Goal: Task Accomplishment & Management: Use online tool/utility

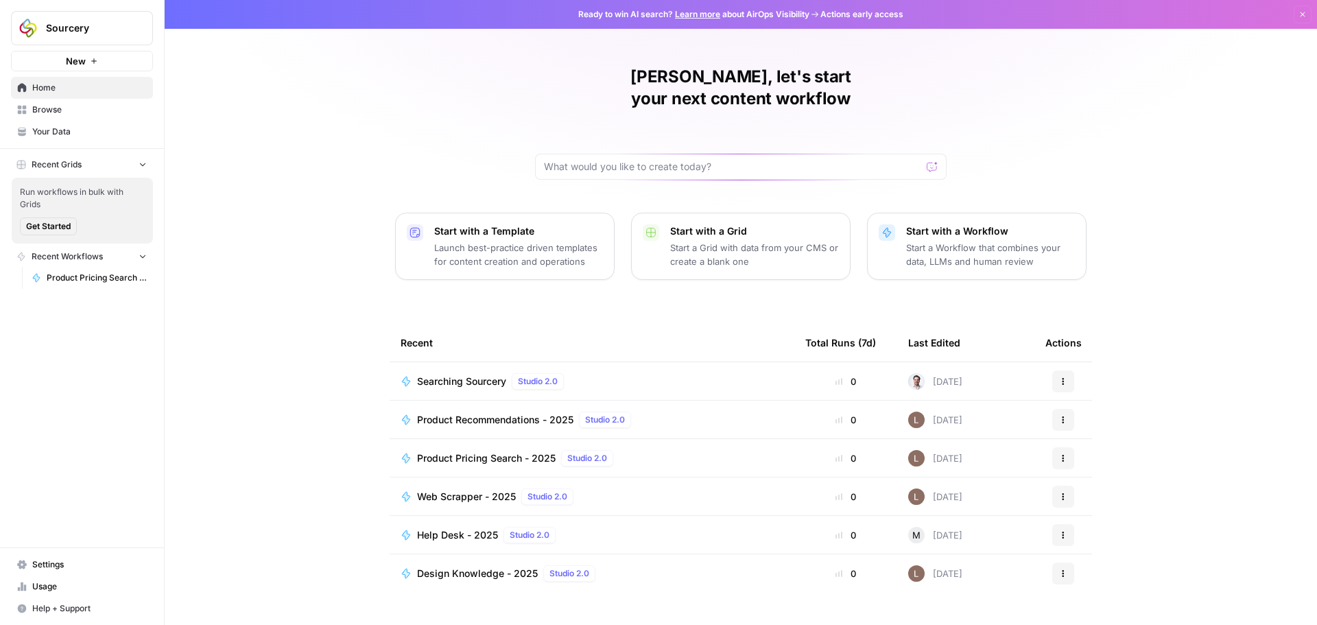
click at [429, 373] on div "Searching Sourcery Studio 2.0" at bounding box center [493, 381] width 152 height 16
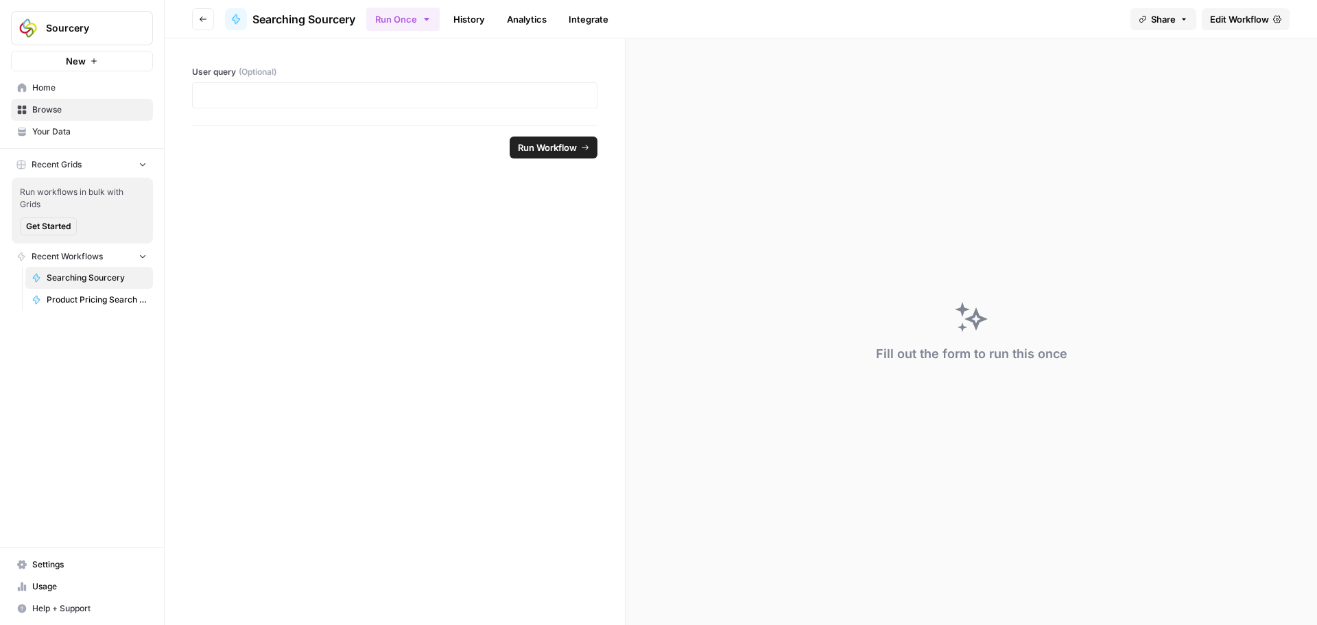
click at [1219, 12] on span "Edit Workflow" at bounding box center [1239, 19] width 59 height 14
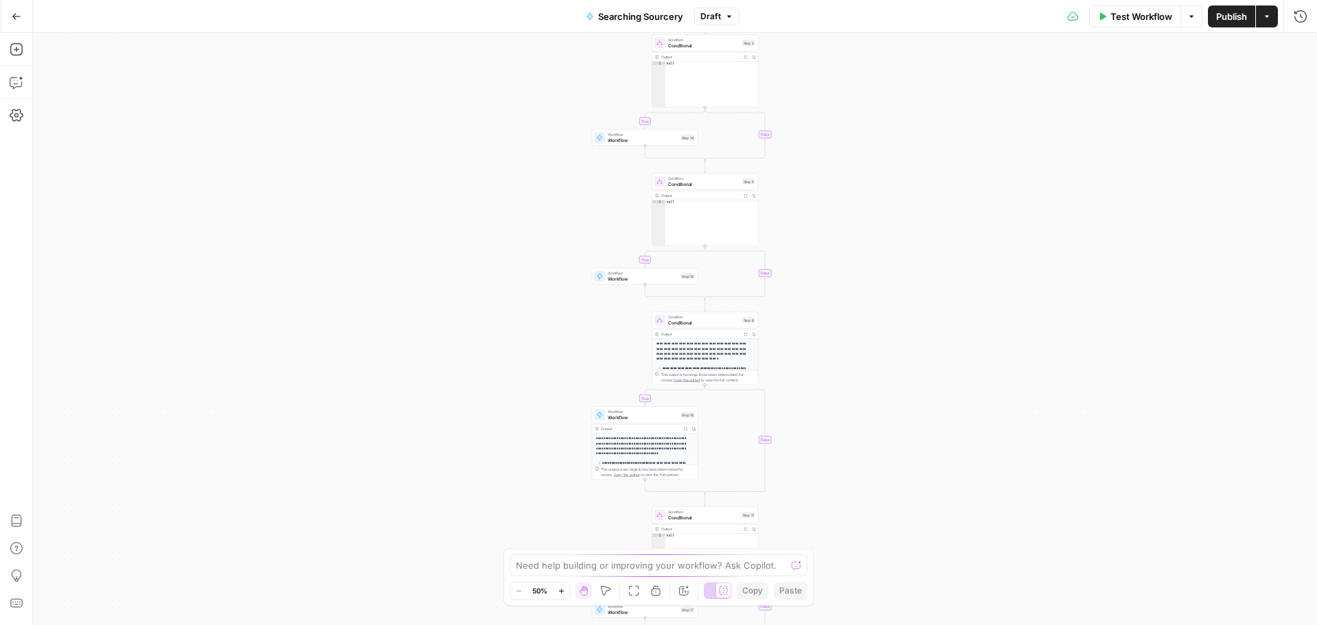
click at [814, 226] on div "true false true false true false true false Workflow Set Inputs Inputs LLM · GP…" at bounding box center [675, 329] width 1284 height 592
click at [767, 82] on div "true false true false true false true false Workflow Set Inputs Inputs LLM · GP…" at bounding box center [675, 329] width 1284 height 592
type textarea "****"
click at [719, 88] on div "null" at bounding box center [711, 88] width 93 height 53
click at [703, 49] on div "Condition Conditional Step 2 Copy step Delete step Add Note Test" at bounding box center [704, 43] width 106 height 16
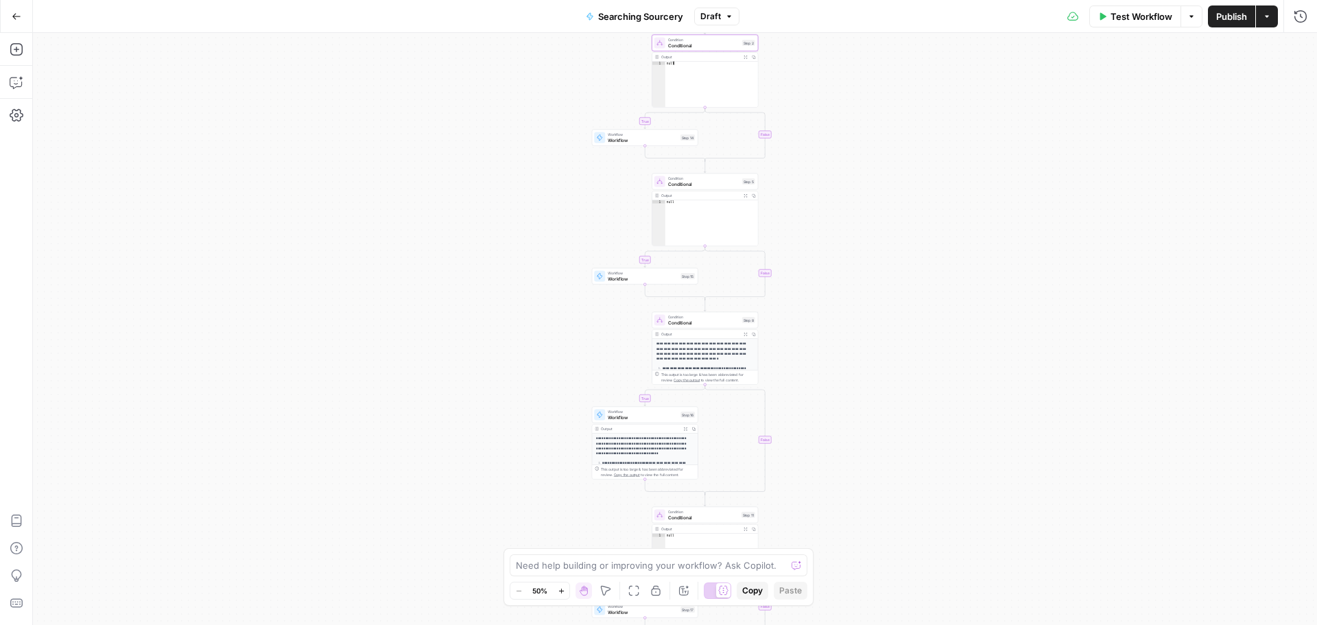
click at [705, 49] on div "Condition Conditional Step 2 Copy step Delete step Add Note Test" at bounding box center [704, 43] width 106 height 16
click at [803, 506] on div "true true true true false false false false Workflow Set Inputs Inputs LLM · GP…" at bounding box center [675, 329] width 1284 height 592
click at [701, 320] on span "Conditional" at bounding box center [703, 322] width 71 height 7
click at [653, 415] on span "Workflow" at bounding box center [643, 416] width 70 height 7
type textarea "Workflow"
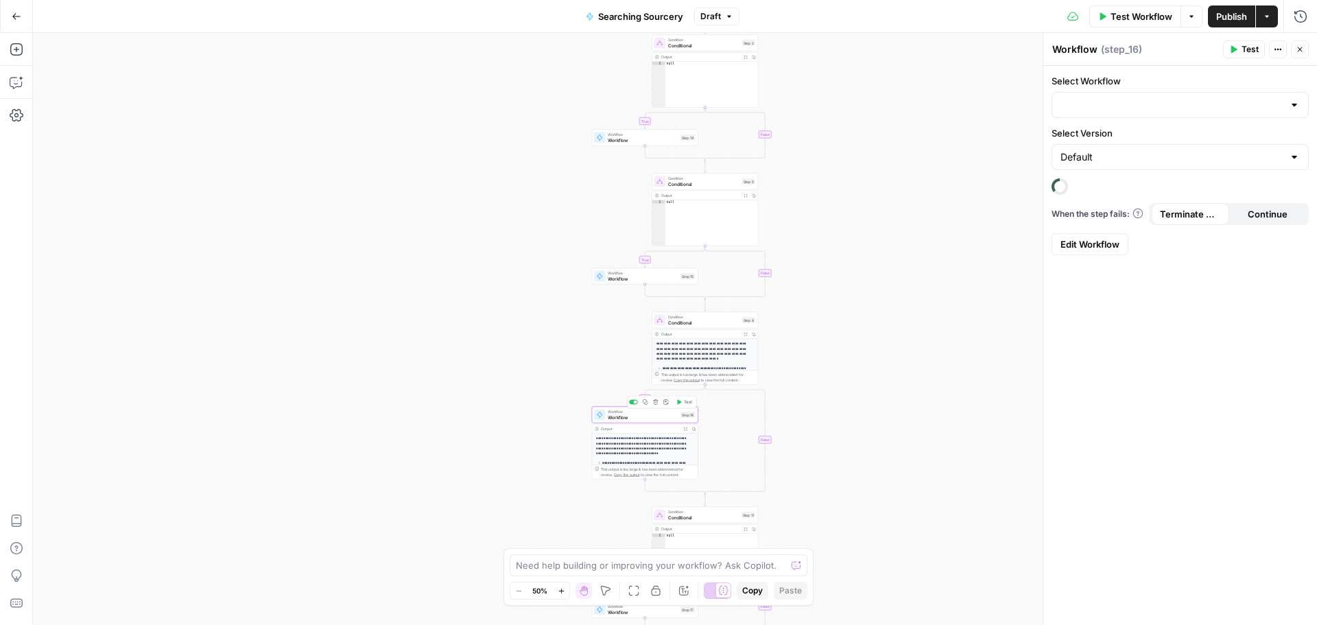
type input "Lighting Products"
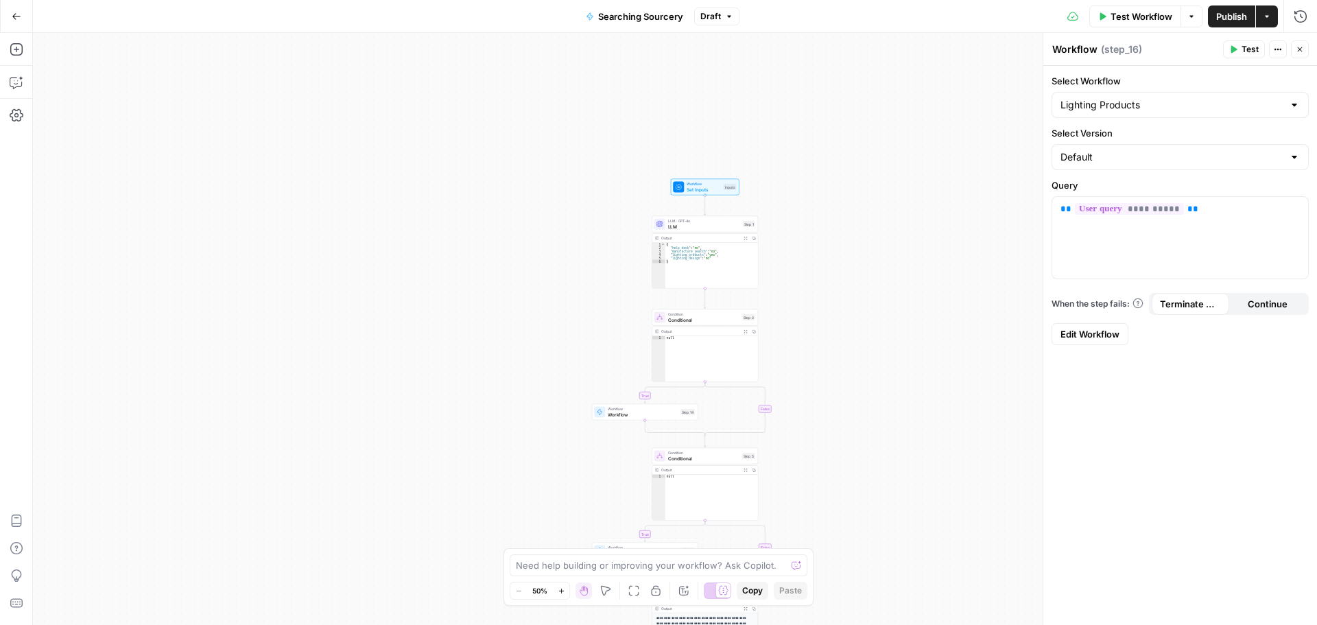
click at [17, 16] on icon "button" at bounding box center [16, 16] width 8 height 6
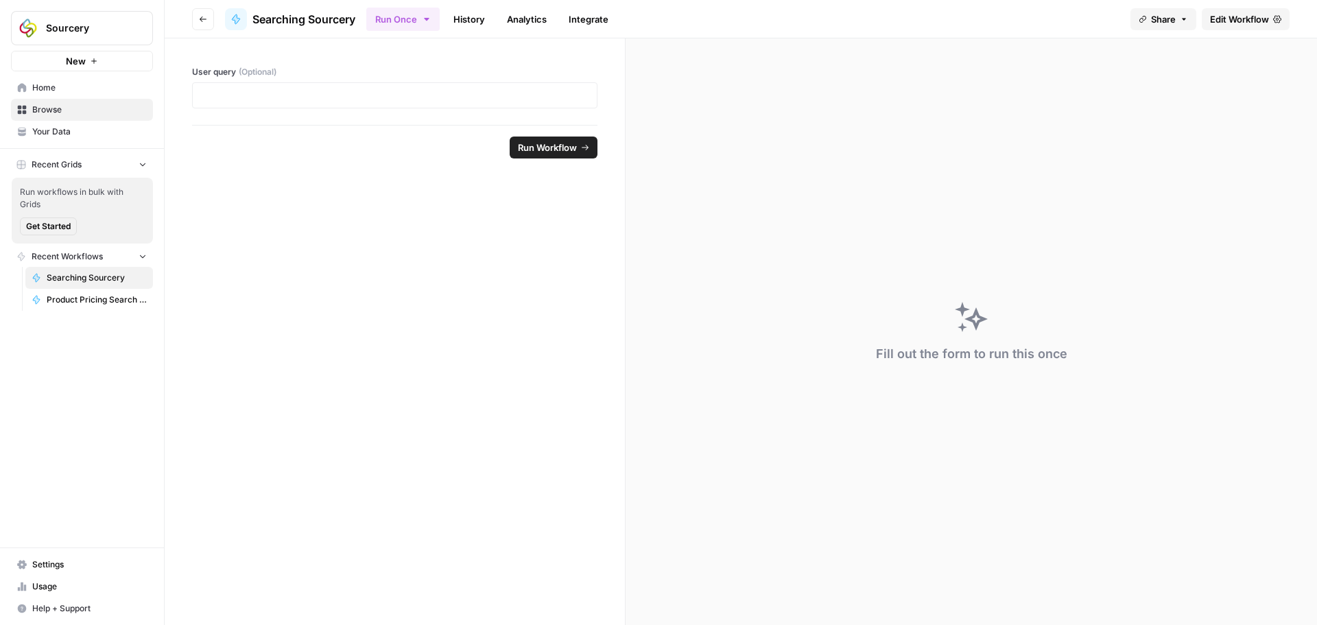
click at [472, 19] on link "History" at bounding box center [469, 19] width 48 height 22
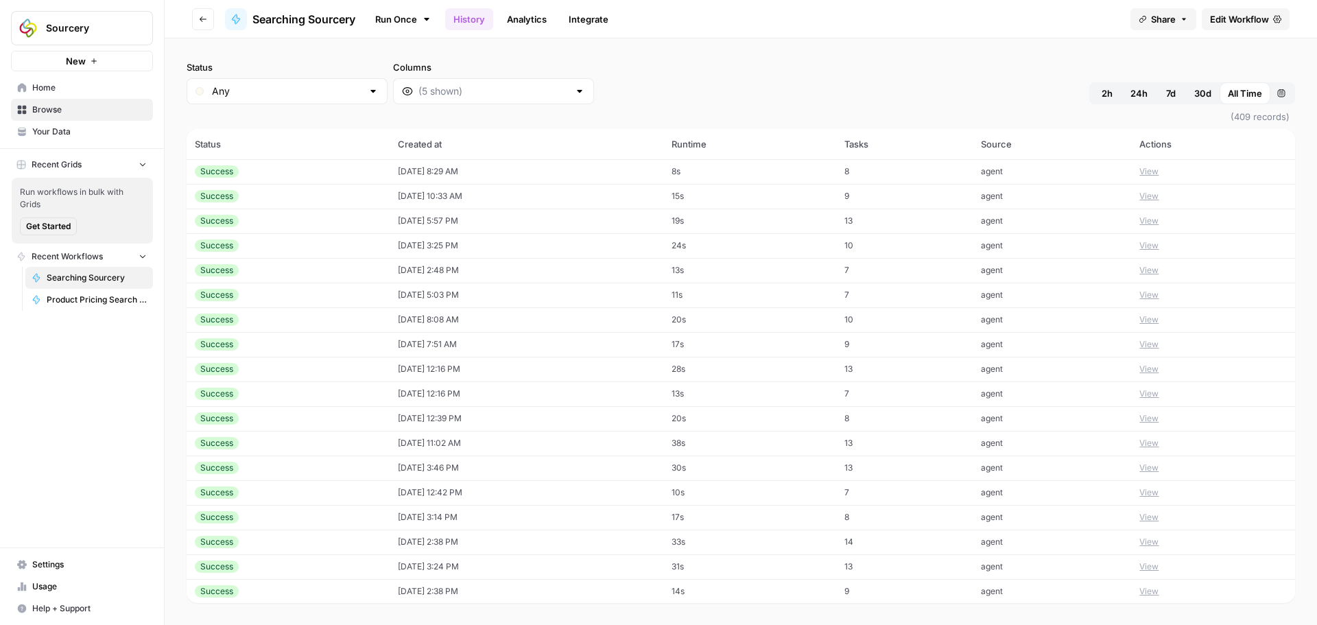
click at [517, 166] on td "[DATE] 8:29 AM" at bounding box center [526, 171] width 274 height 25
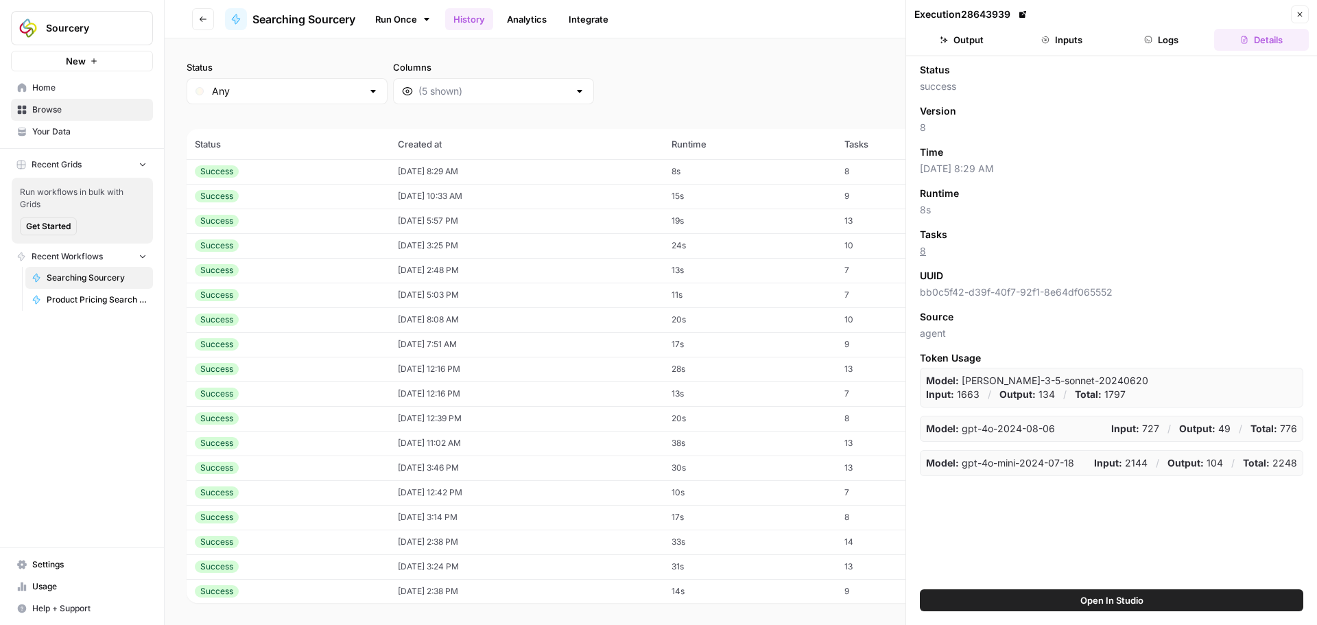
click at [979, 45] on button "Output" at bounding box center [961, 40] width 95 height 22
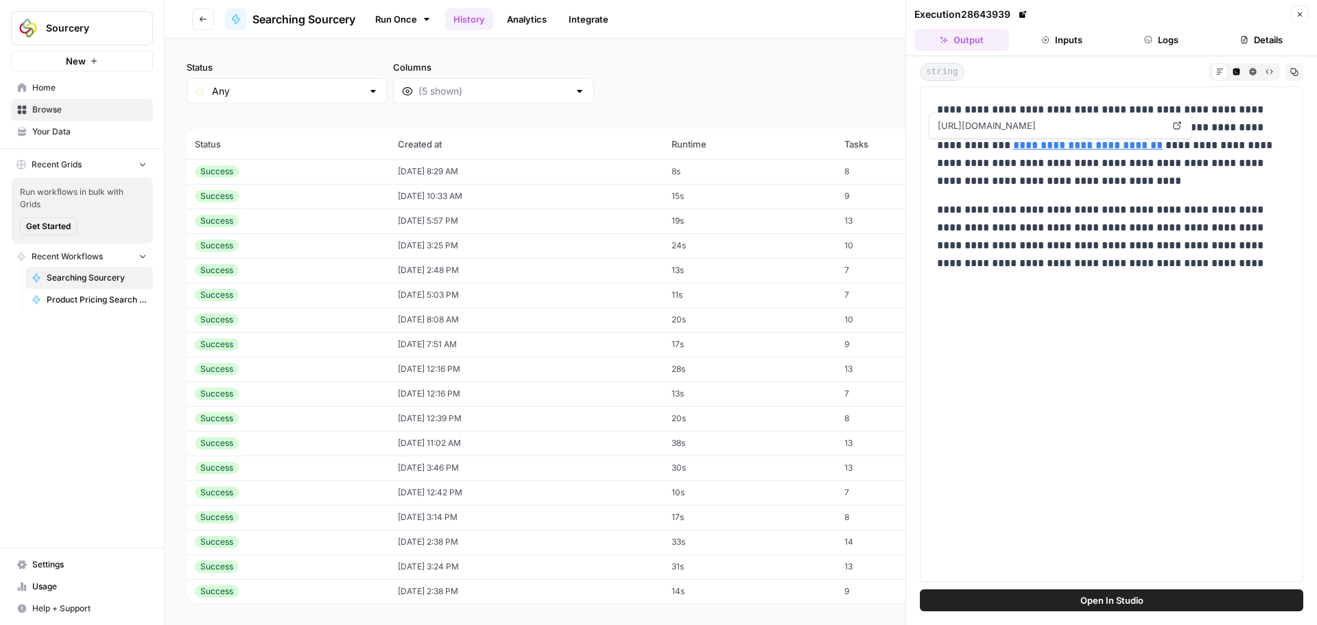
click at [396, 202] on td "[DATE] 10:33 AM" at bounding box center [526, 196] width 274 height 25
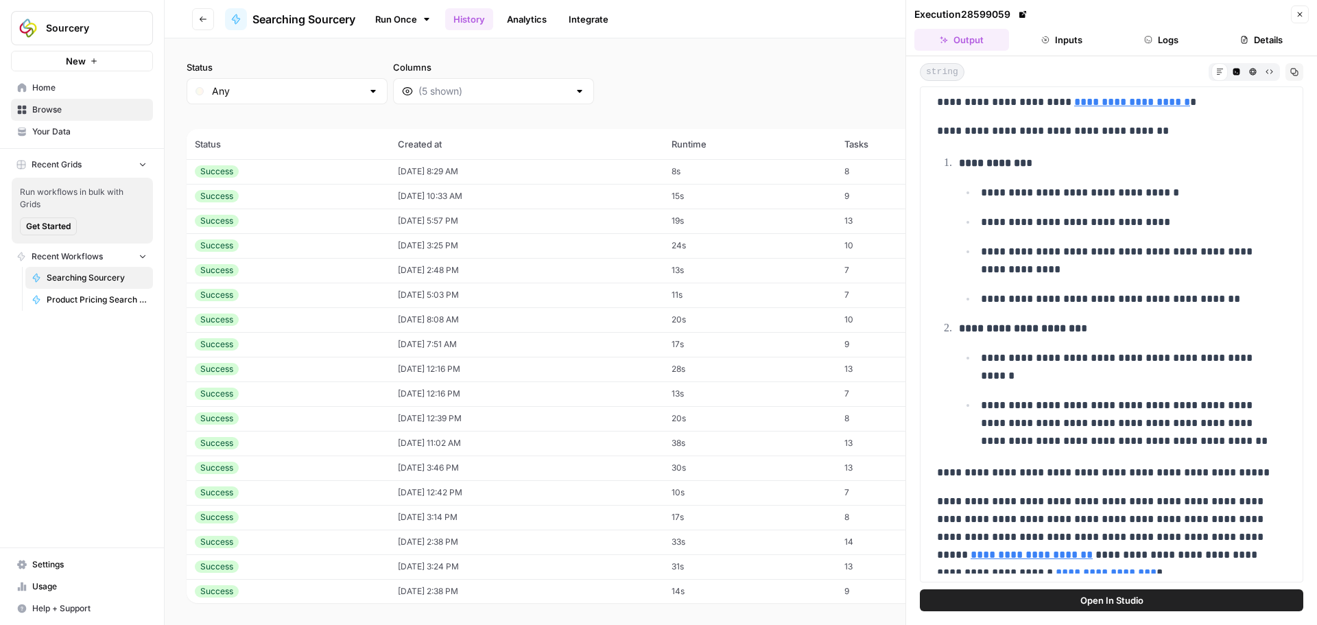
scroll to position [39, 0]
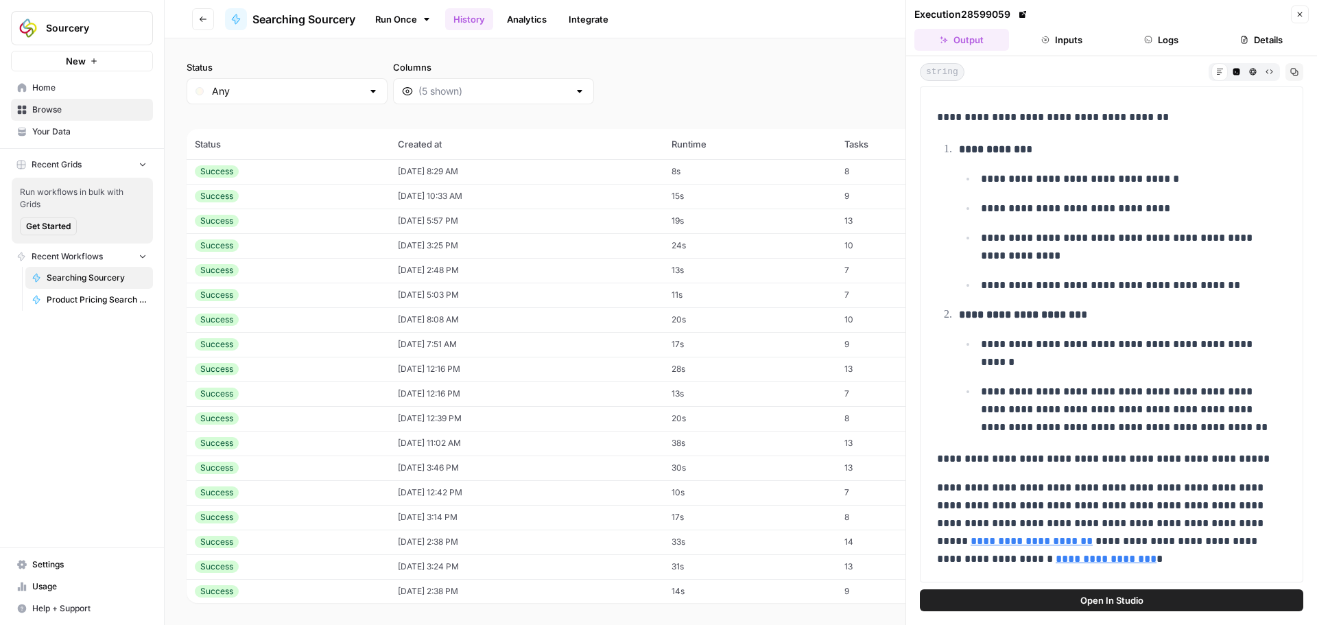
click at [255, 252] on td "Success" at bounding box center [288, 245] width 203 height 25
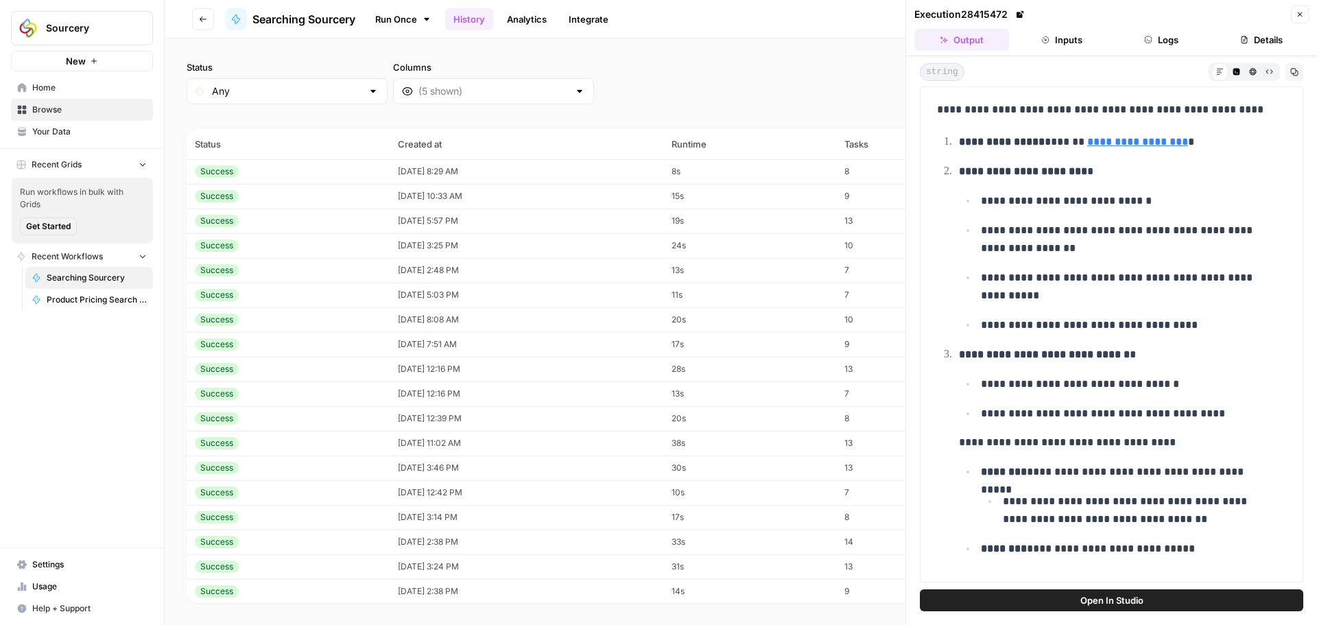
click at [283, 285] on td "Success" at bounding box center [288, 295] width 203 height 25
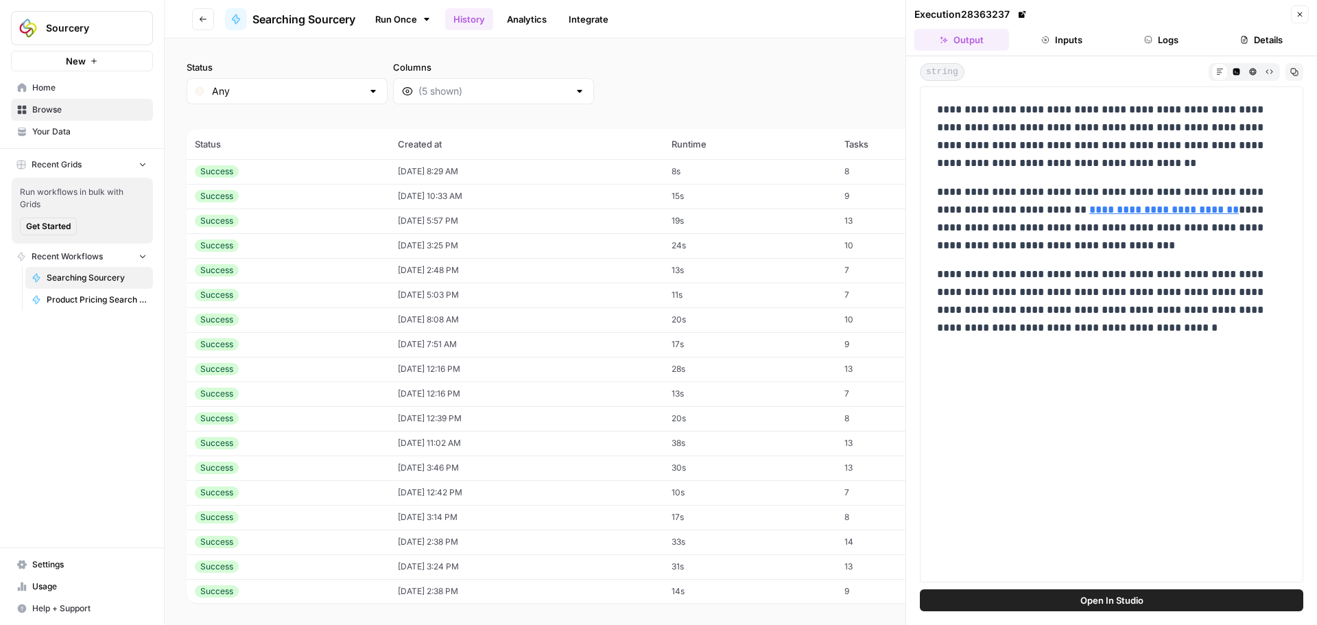
click at [237, 290] on div "Success" at bounding box center [288, 295] width 187 height 12
click at [296, 320] on div "Success" at bounding box center [288, 319] width 187 height 12
